Goal: Information Seeking & Learning: Learn about a topic

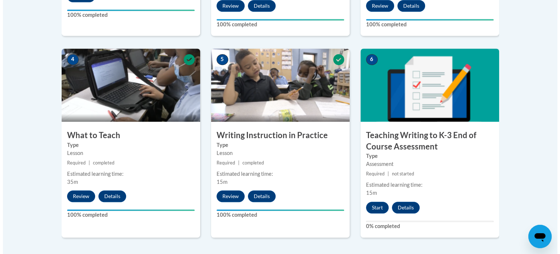
scroll to position [387, 0]
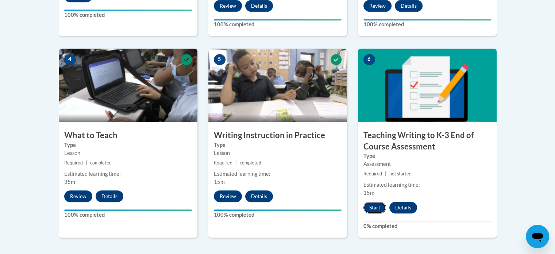
click at [375, 207] on button "Start" at bounding box center [374, 207] width 23 height 12
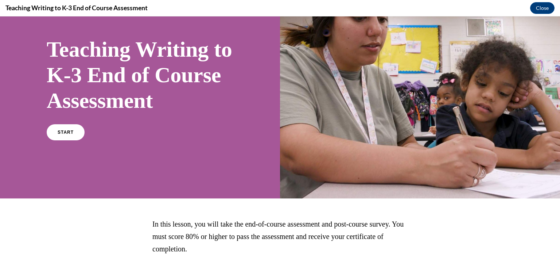
scroll to position [39, 0]
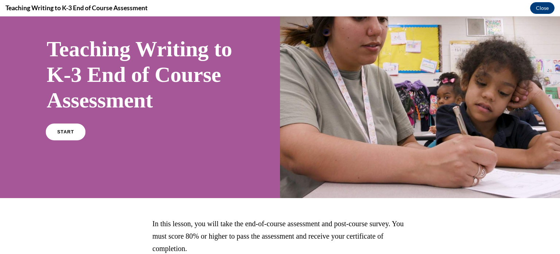
click at [70, 135] on span "START" at bounding box center [65, 131] width 17 height 5
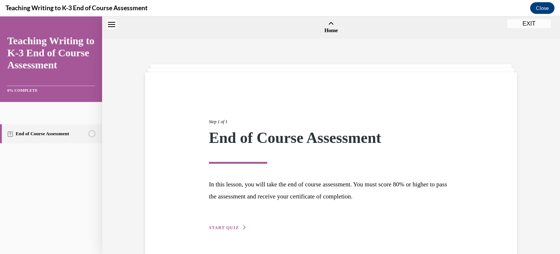
scroll to position [23, 0]
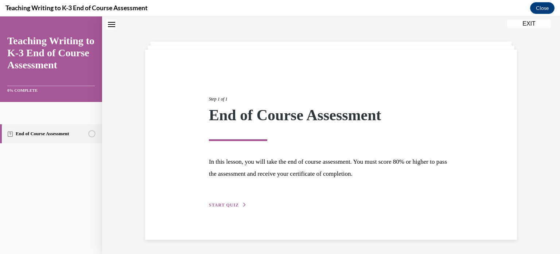
click at [233, 204] on span "START QUIZ" at bounding box center [224, 204] width 30 height 5
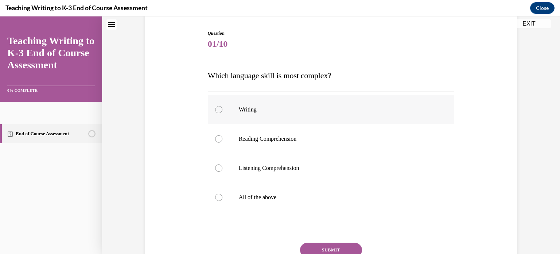
scroll to position [84, 0]
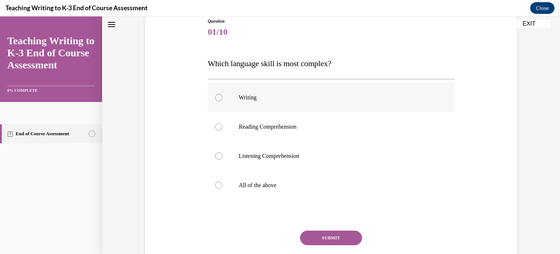
click at [243, 89] on label "Writing" at bounding box center [331, 97] width 247 height 29
click at [223, 94] on input "Writing" at bounding box center [218, 97] width 7 height 7
radio input "true"
click at [331, 238] on button "SUBMIT" at bounding box center [331, 237] width 62 height 15
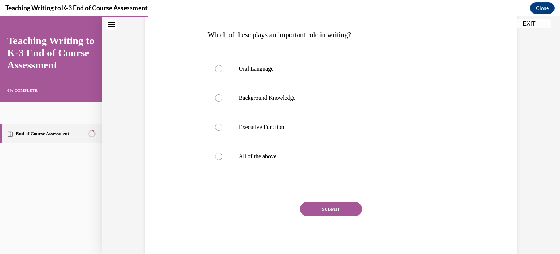
scroll to position [112, 0]
click at [257, 160] on label "All of the above" at bounding box center [331, 156] width 247 height 29
click at [223, 160] on input "All of the above" at bounding box center [218, 156] width 7 height 7
radio input "true"
click at [331, 210] on button "SUBMIT" at bounding box center [331, 209] width 62 height 15
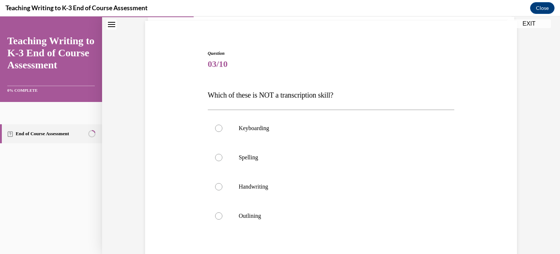
scroll to position [61, 0]
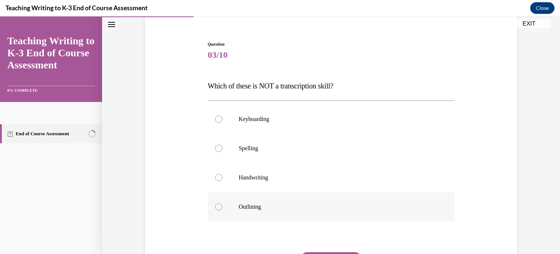
click at [255, 213] on label "Outlining" at bounding box center [331, 206] width 247 height 29
click at [223, 210] on input "Outlining" at bounding box center [218, 206] width 7 height 7
radio input "true"
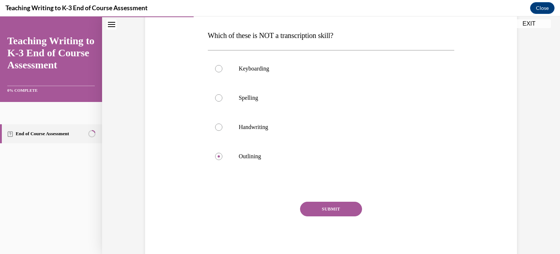
click at [332, 208] on button "SUBMIT" at bounding box center [331, 208] width 62 height 15
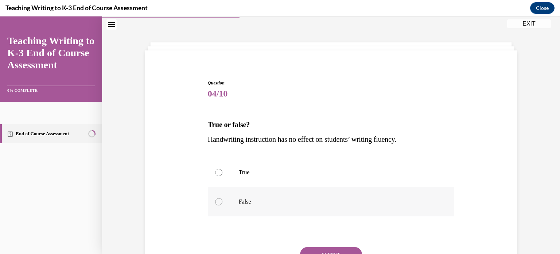
click at [304, 211] on label "False" at bounding box center [331, 201] width 247 height 29
click at [223, 205] on input "False" at bounding box center [218, 201] width 7 height 7
radio input "true"
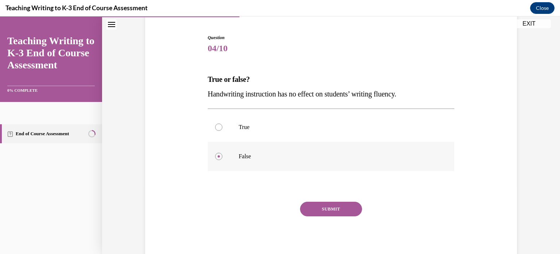
click at [304, 211] on button "SUBMIT" at bounding box center [331, 208] width 62 height 15
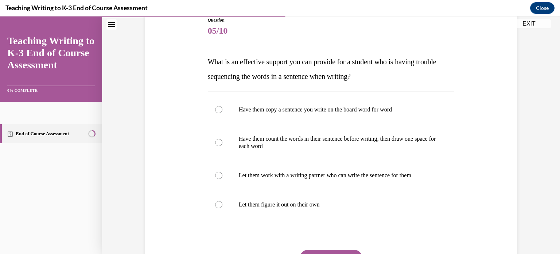
scroll to position [85, 0]
click at [378, 137] on p "Have them count the words in their sentence before writing, then draw one space…" at bounding box center [338, 142] width 198 height 15
click at [223, 139] on input "Have them count the words in their sentence before writing, then draw one space…" at bounding box center [218, 142] width 7 height 7
radio input "true"
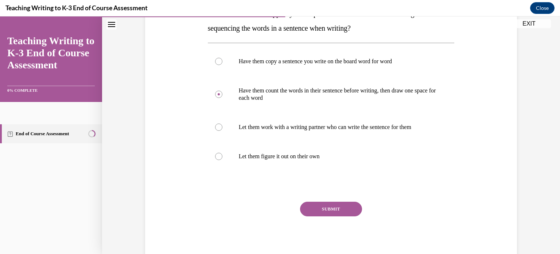
click at [311, 212] on button "SUBMIT" at bounding box center [331, 208] width 62 height 15
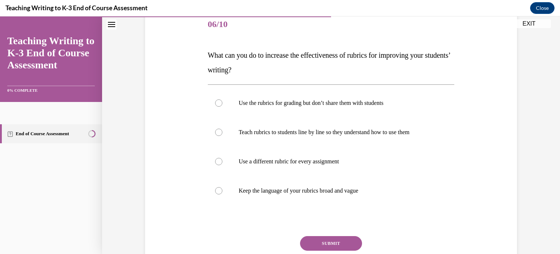
scroll to position [91, 0]
click at [298, 137] on label "Teach rubrics to students line by line so they understand how to use them" at bounding box center [331, 132] width 247 height 29
click at [223, 136] on input "Teach rubrics to students line by line so they understand how to use them" at bounding box center [218, 132] width 7 height 7
radio input "true"
click at [325, 243] on button "SUBMIT" at bounding box center [331, 243] width 62 height 15
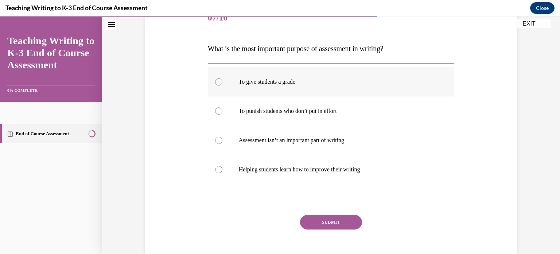
scroll to position [109, 0]
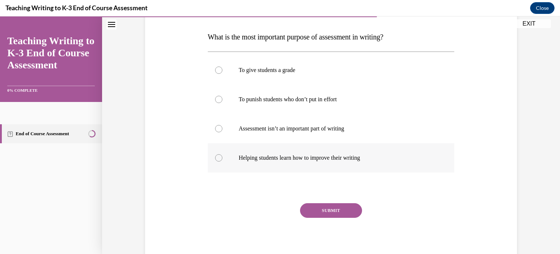
click at [356, 151] on label "Helping students learn how to improve their writing" at bounding box center [331, 157] width 247 height 29
click at [223, 154] on input "Helping students learn how to improve their writing" at bounding box center [218, 157] width 7 height 7
radio input "true"
click at [333, 210] on button "SUBMIT" at bounding box center [331, 210] width 62 height 15
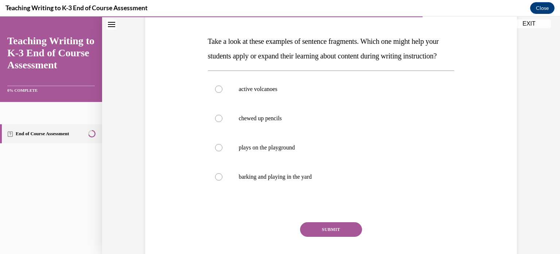
scroll to position [105, 0]
click at [258, 93] on p "active volcanoes" at bounding box center [338, 88] width 198 height 7
click at [223, 93] on input "active volcanoes" at bounding box center [218, 88] width 7 height 7
radio input "true"
click at [309, 236] on button "SUBMIT" at bounding box center [331, 229] width 62 height 15
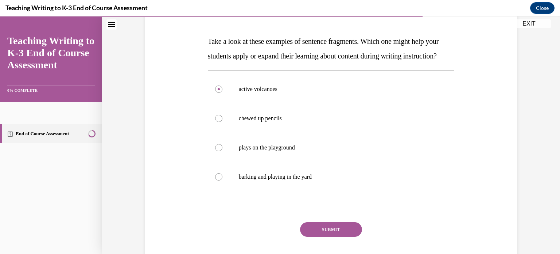
scroll to position [22, 0]
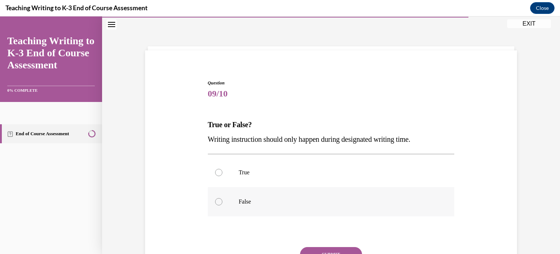
click at [228, 202] on label "False" at bounding box center [331, 201] width 247 height 29
click at [223, 202] on input "False" at bounding box center [218, 201] width 7 height 7
radio input "true"
click at [343, 248] on button "SUBMIT" at bounding box center [331, 254] width 62 height 15
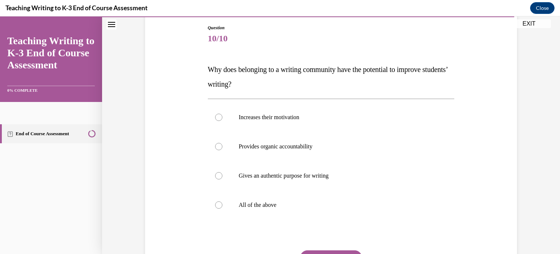
scroll to position [76, 0]
click at [216, 216] on label "All of the above" at bounding box center [331, 205] width 247 height 29
click at [216, 209] on input "All of the above" at bounding box center [218, 205] width 7 height 7
radio input "true"
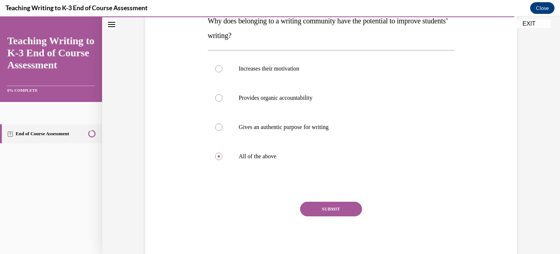
click at [343, 202] on button "SUBMIT" at bounding box center [331, 208] width 62 height 15
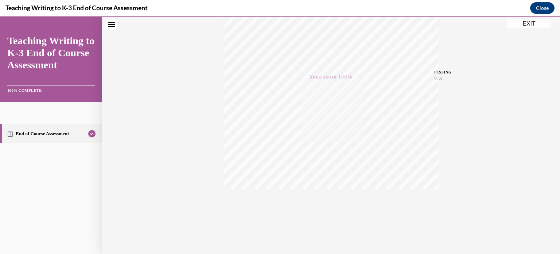
scroll to position [0, 0]
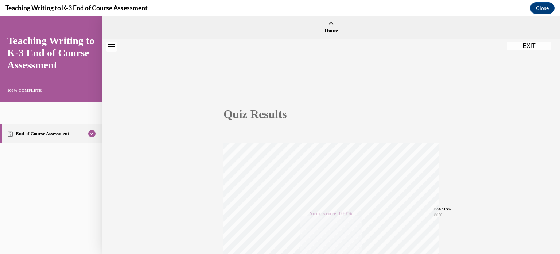
click at [533, 45] on button "EXIT" at bounding box center [529, 46] width 44 height 9
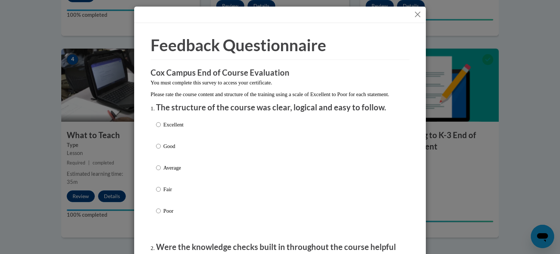
click at [163, 128] on p "Excellent" at bounding box center [173, 124] width 20 height 8
click at [161, 128] on input "Excellent" at bounding box center [158, 124] width 5 height 8
radio input "true"
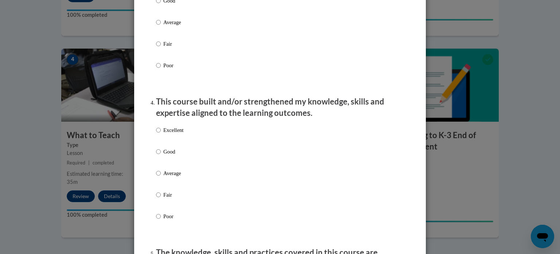
scroll to position [436, 0]
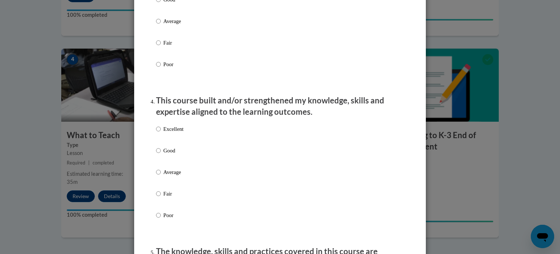
click at [159, 137] on label "Excellent" at bounding box center [169, 135] width 27 height 20
click at [159, 133] on input "Excellent" at bounding box center [158, 129] width 5 height 8
radio input "true"
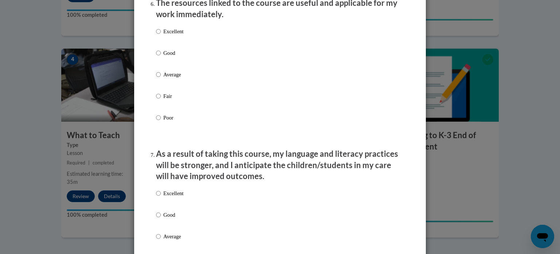
scroll to position [842, 0]
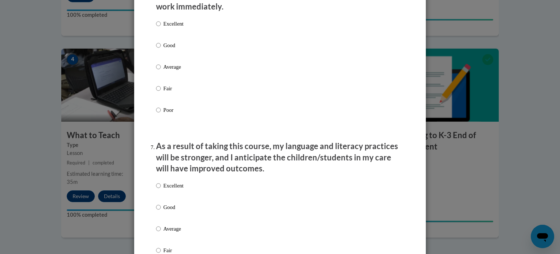
click at [158, 36] on label "Excellent" at bounding box center [169, 30] width 27 height 20
click at [158, 28] on input "Excellent" at bounding box center [158, 24] width 5 height 8
radio input "true"
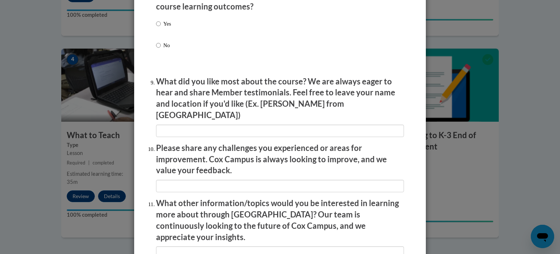
scroll to position [1266, 0]
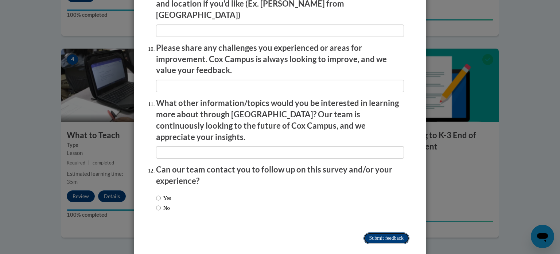
click at [368, 232] on input "Submit feedback" at bounding box center [387, 238] width 46 height 12
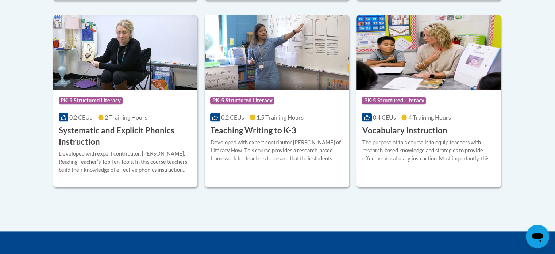
scroll to position [868, 0]
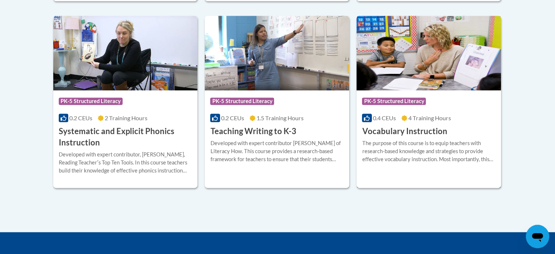
click at [413, 69] on img at bounding box center [428, 53] width 144 height 74
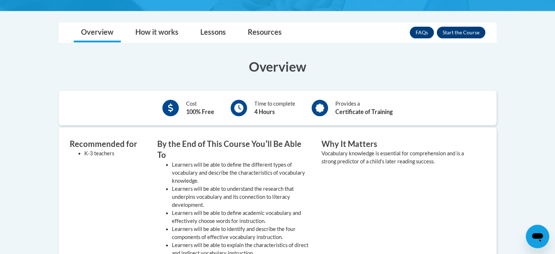
scroll to position [182, 0]
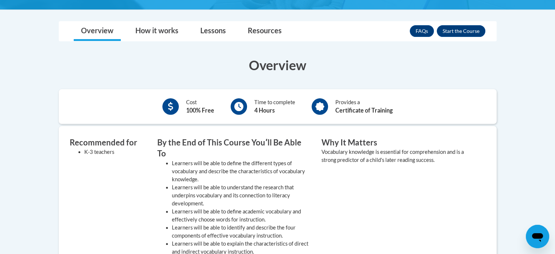
drag, startPoint x: 208, startPoint y: 169, endPoint x: 404, endPoint y: 130, distance: 199.5
click at [404, 130] on div "Recommended for K-3 teachers By the End of This Course Youʹll Be Able To Learne…" at bounding box center [278, 247] width 438 height 243
click at [460, 31] on button "Enroll" at bounding box center [461, 31] width 49 height 12
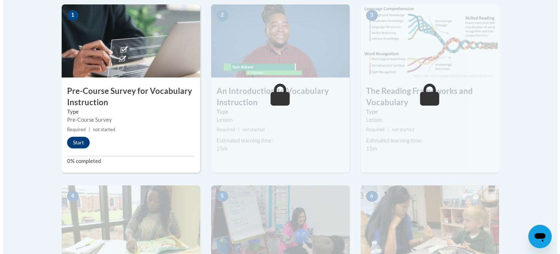
scroll to position [241, 0]
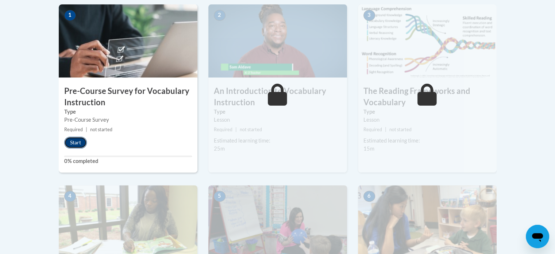
click at [73, 142] on button "Start" at bounding box center [75, 142] width 23 height 12
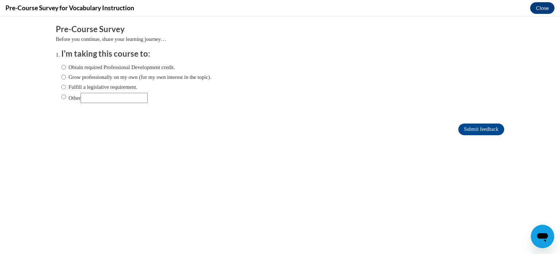
scroll to position [0, 0]
click at [111, 85] on label "Fulfill a legislative requirement." at bounding box center [99, 87] width 76 height 8
click at [66, 85] on input "Fulfill a legislative requirement." at bounding box center [63, 87] width 5 height 8
radio input "true"
click at [460, 127] on input "Submit feedback" at bounding box center [482, 129] width 46 height 12
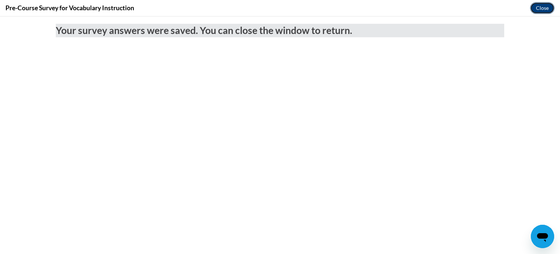
click at [539, 7] on button "Close" at bounding box center [542, 8] width 24 height 12
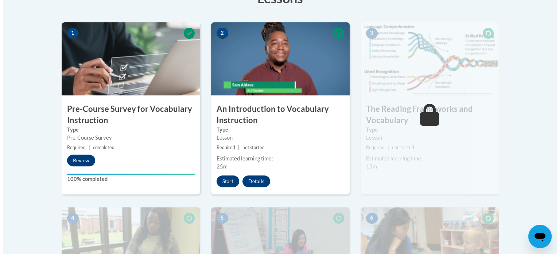
scroll to position [223, 0]
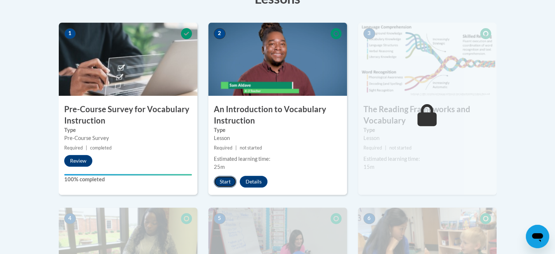
click at [220, 181] on button "Start" at bounding box center [225, 181] width 23 height 12
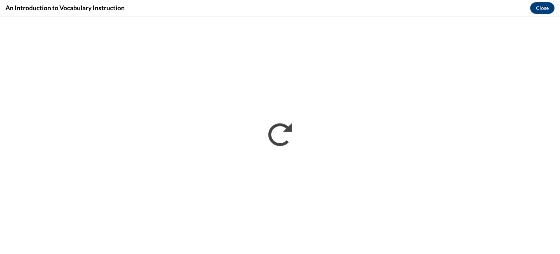
scroll to position [0, 0]
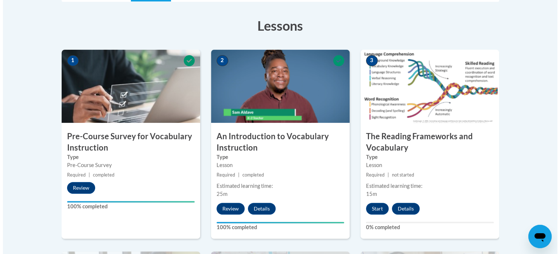
scroll to position [195, 0]
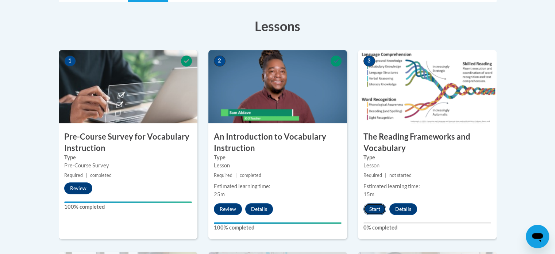
click at [374, 209] on button "Start" at bounding box center [374, 209] width 23 height 12
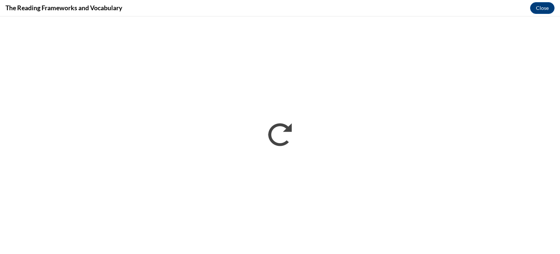
scroll to position [0, 0]
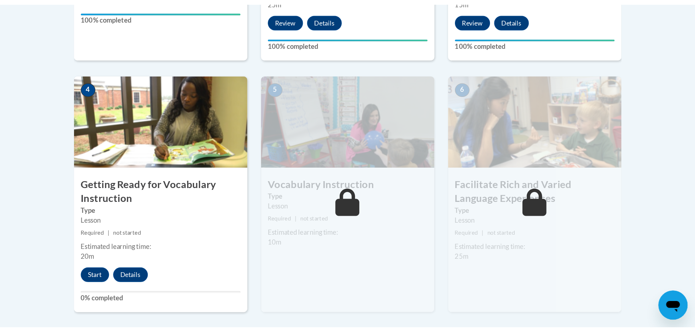
scroll to position [389, 0]
